Goal: Find specific page/section: Find specific page/section

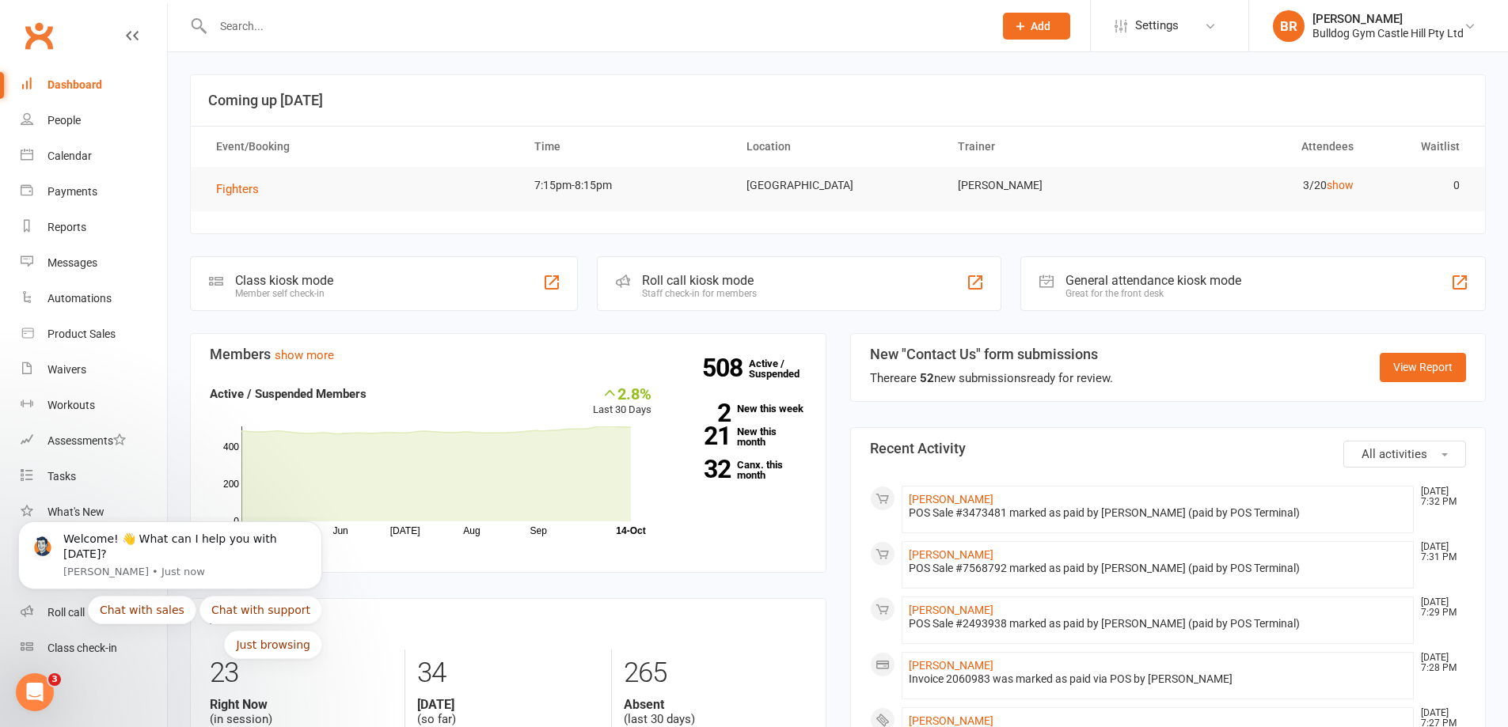
click at [271, 34] on input "text" at bounding box center [595, 26] width 774 height 22
click at [65, 119] on div "People" at bounding box center [63, 120] width 33 height 13
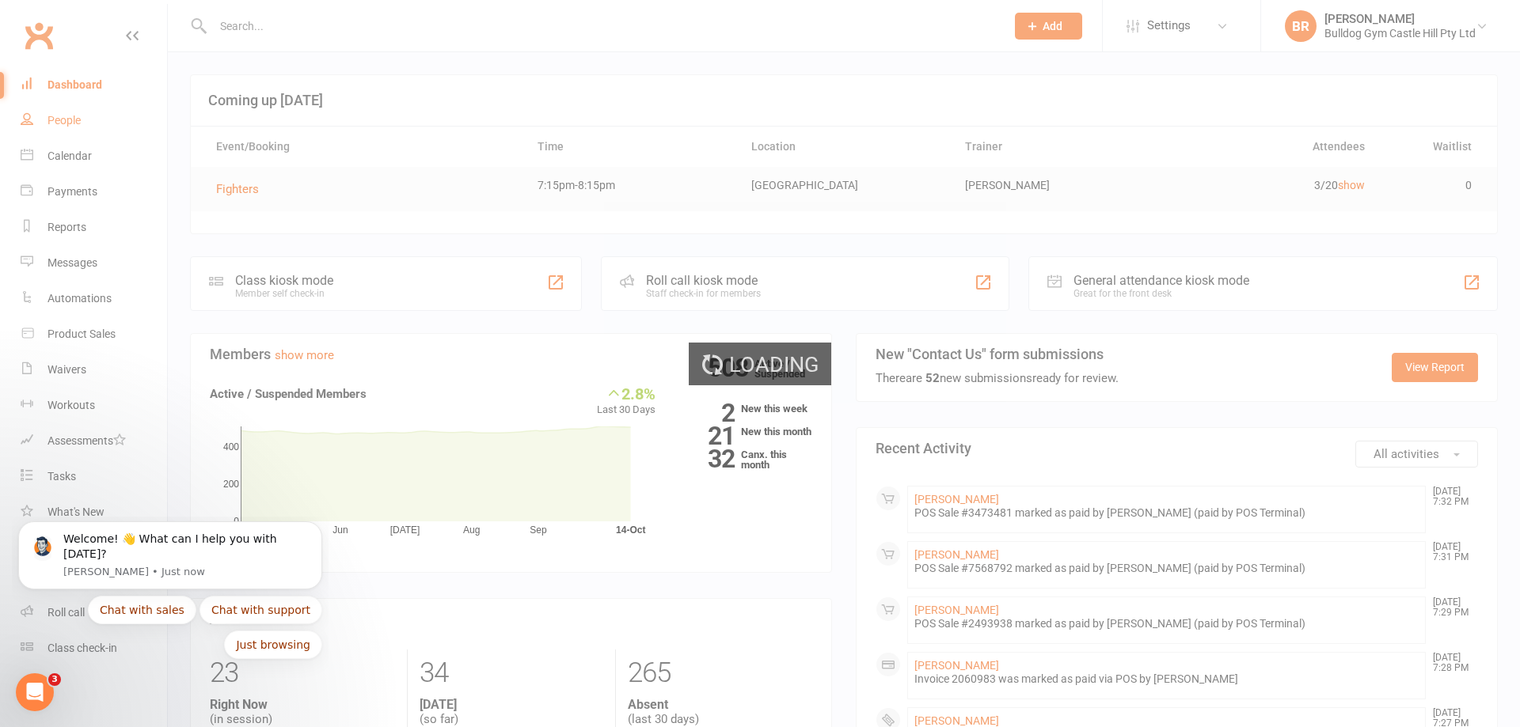
select select "100"
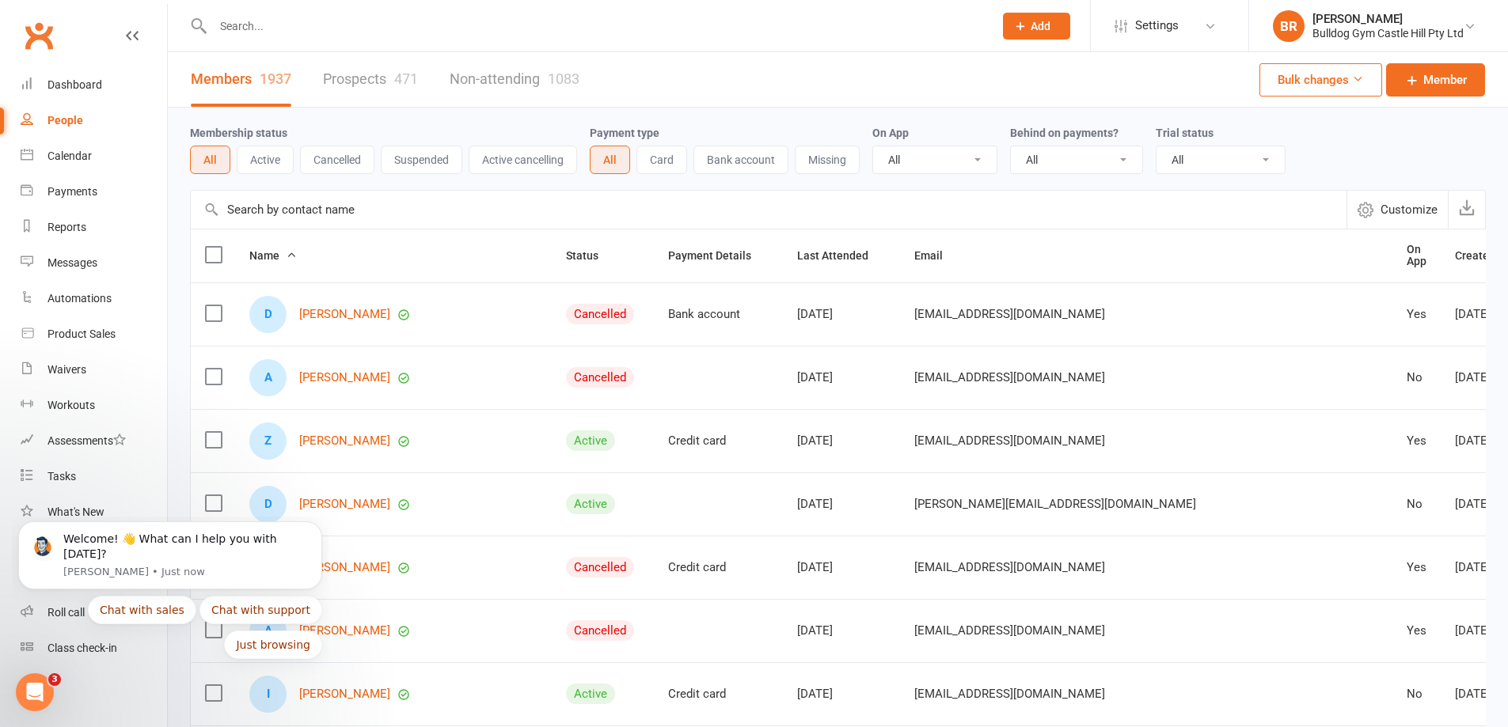
click at [259, 20] on input "text" at bounding box center [595, 26] width 774 height 22
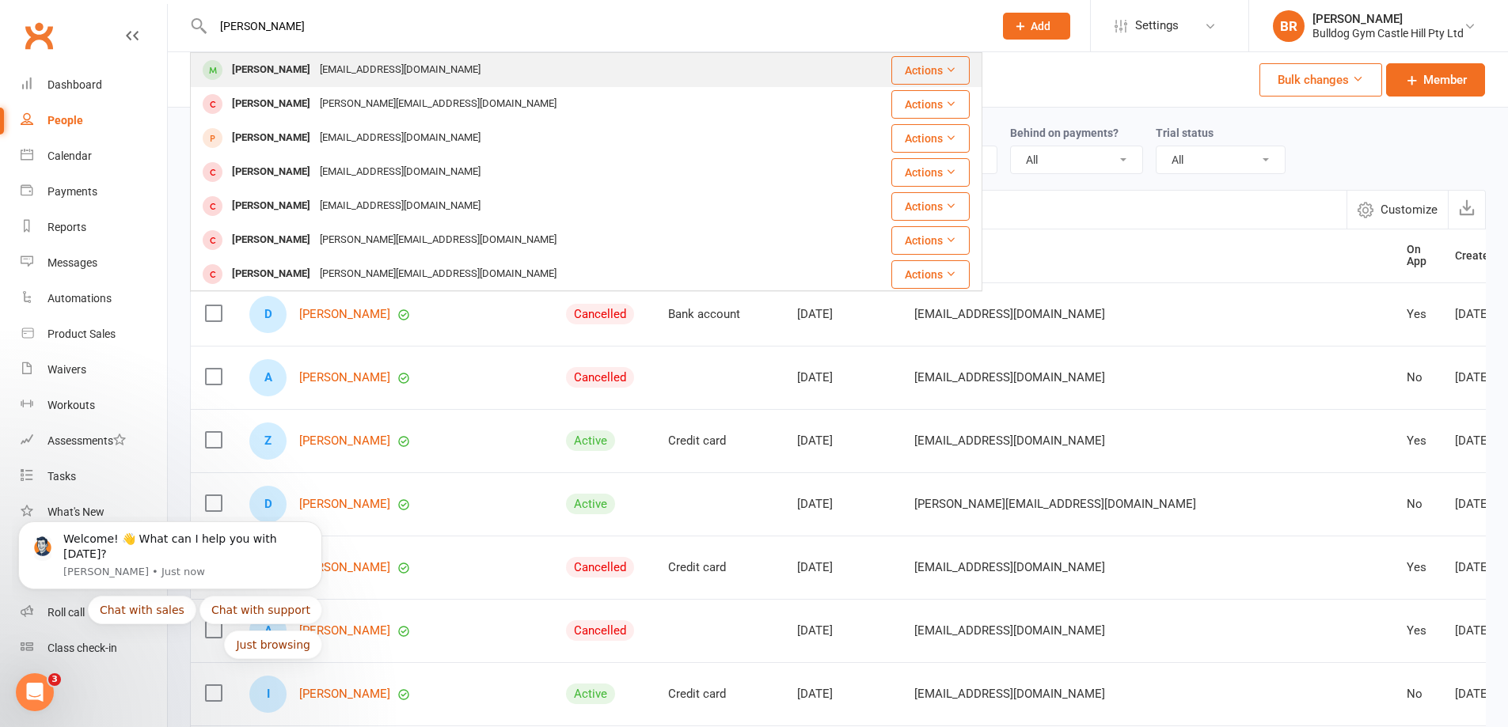
type input "[PERSON_NAME]"
click at [291, 68] on div "[PERSON_NAME]" at bounding box center [271, 70] width 88 height 23
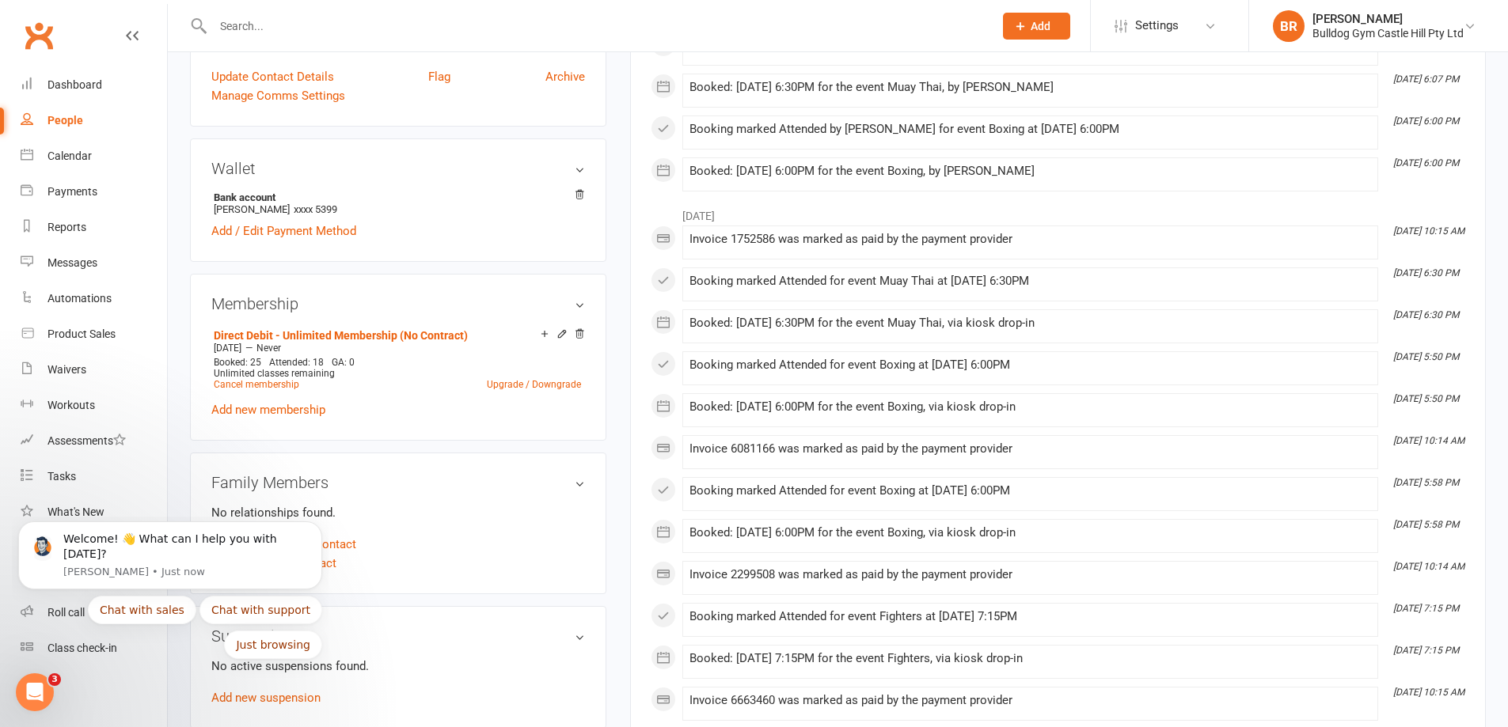
scroll to position [396, 0]
